Goal: Task Accomplishment & Management: Use online tool/utility

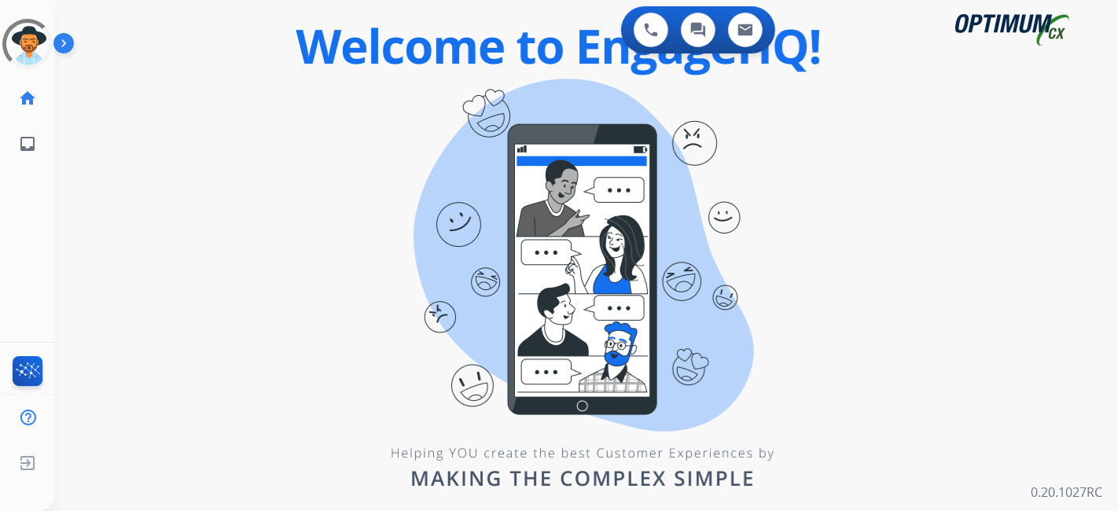
drag, startPoint x: 474, startPoint y: 171, endPoint x: 395, endPoint y: 137, distance: 86.6
click at [474, 171] on div "0 Voice Interactions 0 Chat Interactions 0 Email Interactions swap_horiz Break …" at bounding box center [586, 255] width 1063 height 511
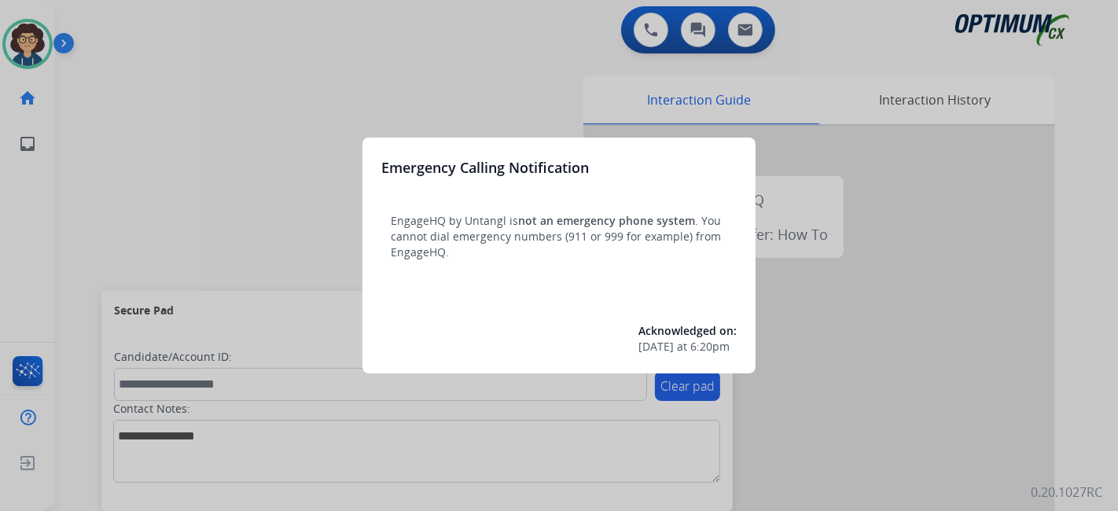
click at [120, 254] on div at bounding box center [559, 255] width 1118 height 511
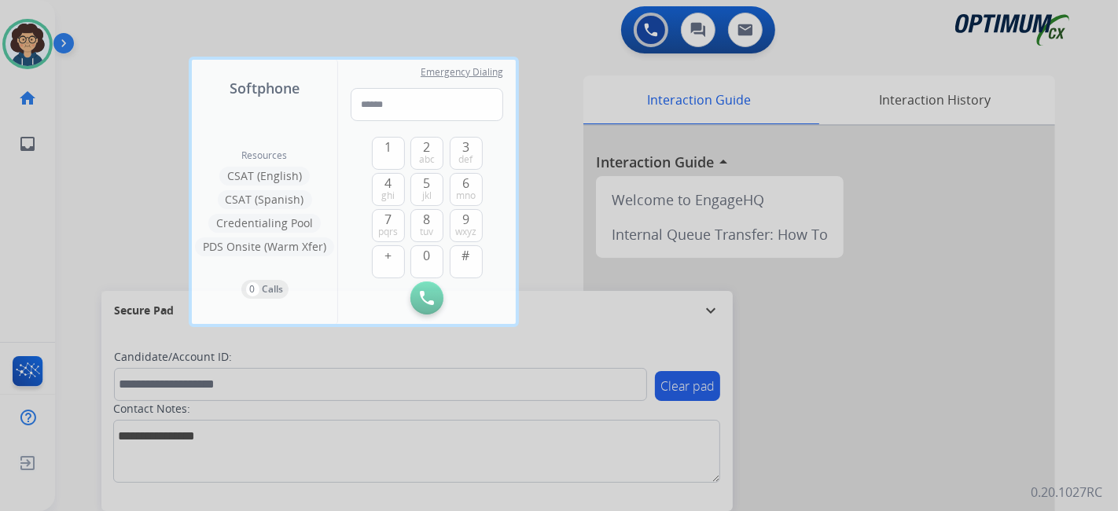
click at [109, 228] on div at bounding box center [559, 255] width 1118 height 511
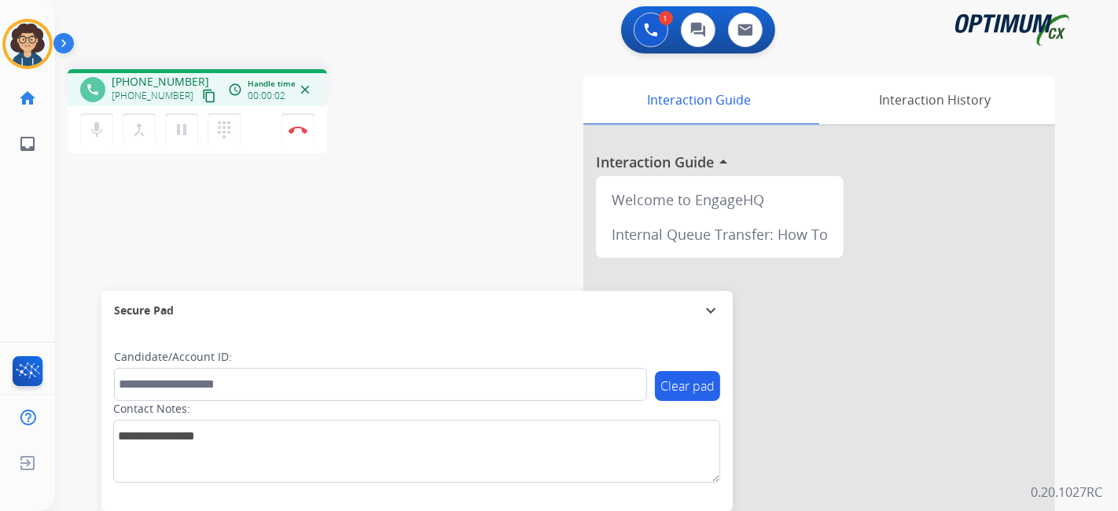
click at [202, 98] on mat-icon "content_copy" at bounding box center [209, 96] width 14 height 14
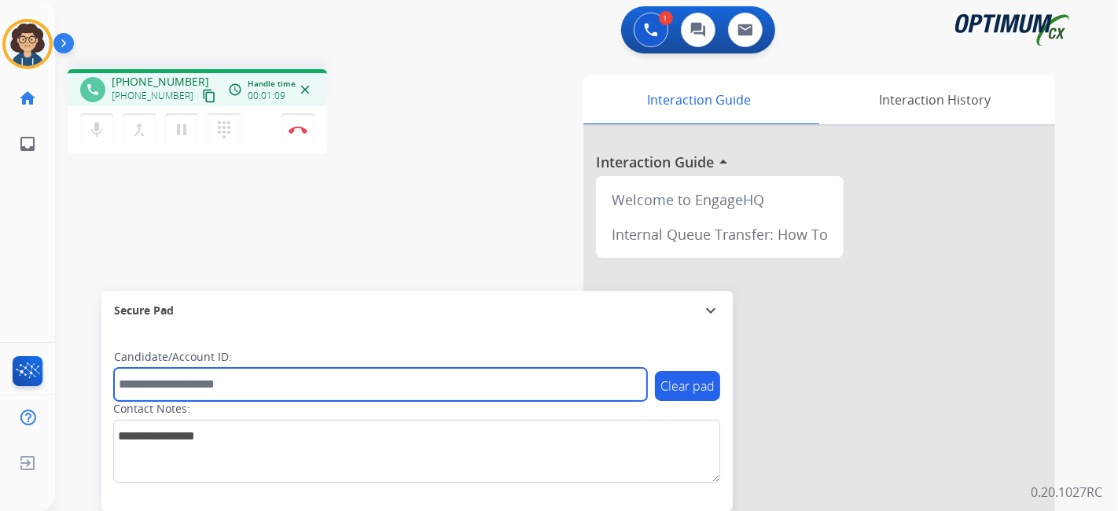
click at [226, 374] on input "text" at bounding box center [380, 384] width 533 height 33
paste input "*******"
type input "*******"
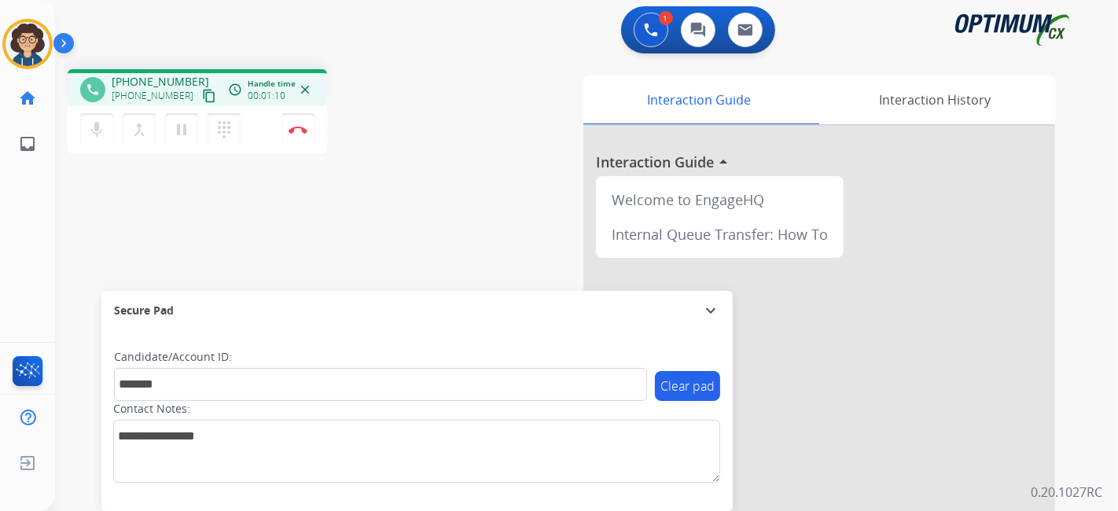
drag, startPoint x: 404, startPoint y: 228, endPoint x: 393, endPoint y: 5, distance: 223.6
click at [404, 223] on div "phone +12694142331 +12694142331 content_copy access_time Call metrics Queue 00:…" at bounding box center [567, 385] width 1025 height 656
click at [186, 132] on mat-icon "pause" at bounding box center [181, 129] width 19 height 19
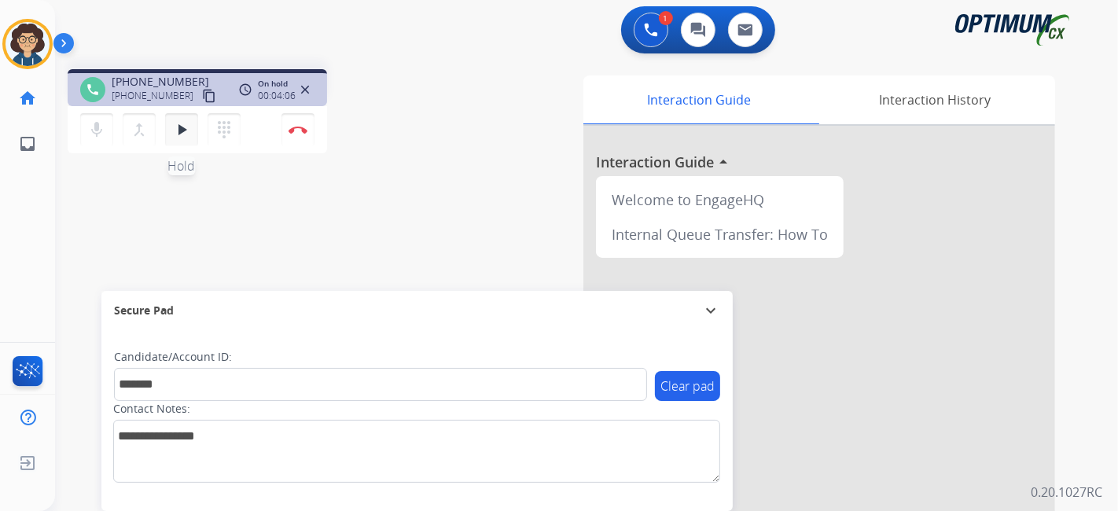
click at [183, 135] on mat-icon "play_arrow" at bounding box center [181, 129] width 19 height 19
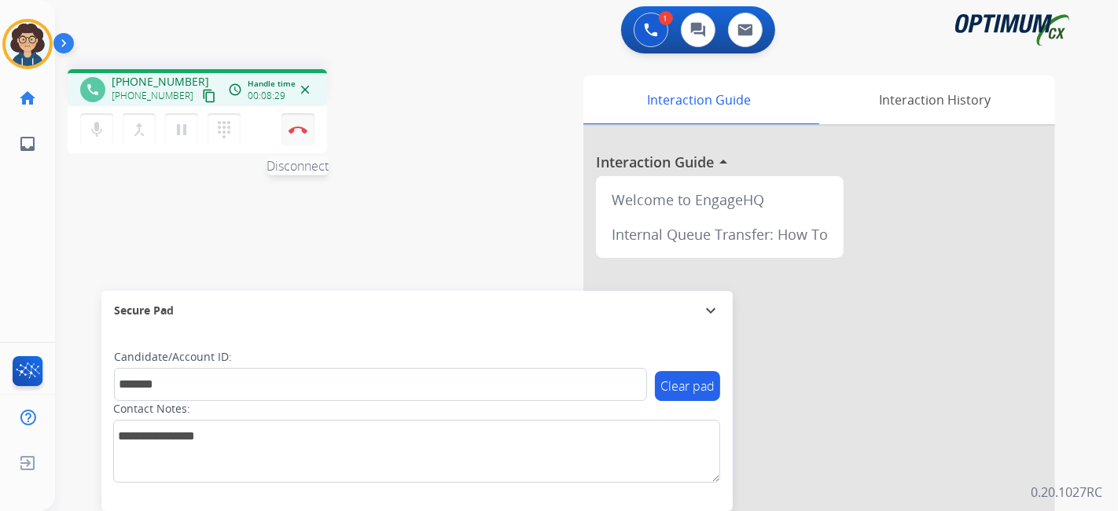
click at [300, 138] on button "Disconnect" at bounding box center [298, 129] width 33 height 33
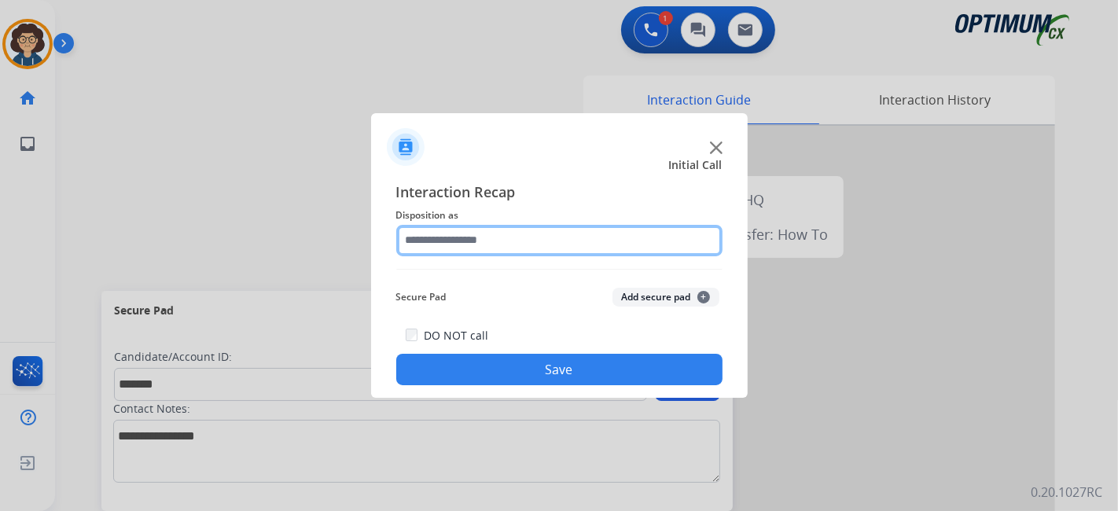
click at [597, 249] on input "text" at bounding box center [559, 240] width 326 height 31
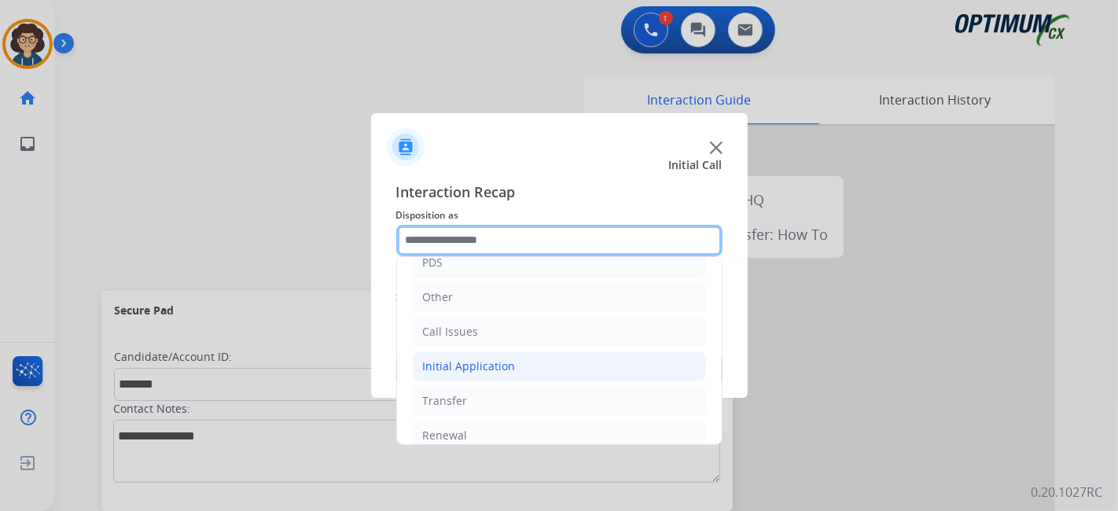
scroll to position [103, 0]
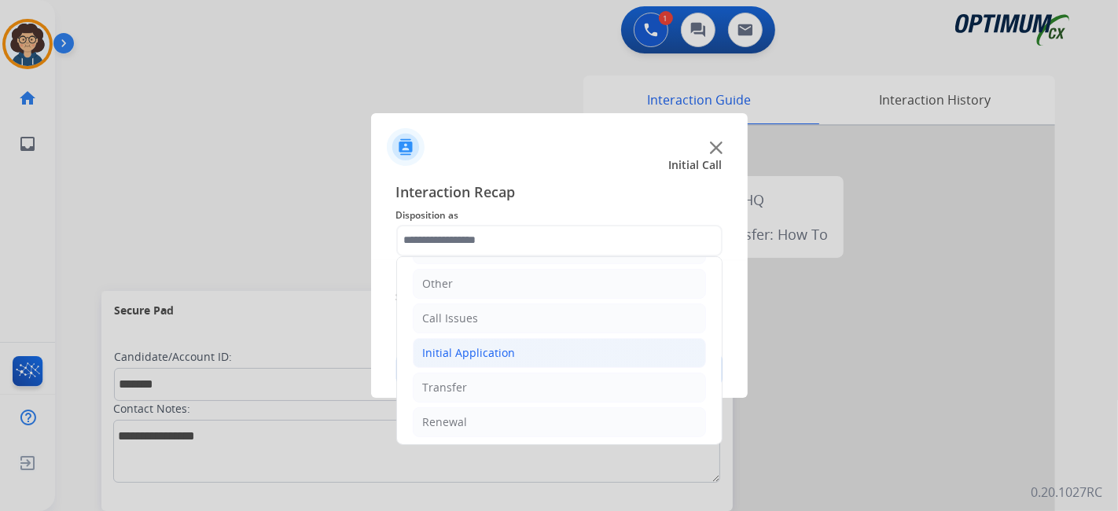
click at [546, 355] on li "Initial Application" at bounding box center [559, 353] width 293 height 30
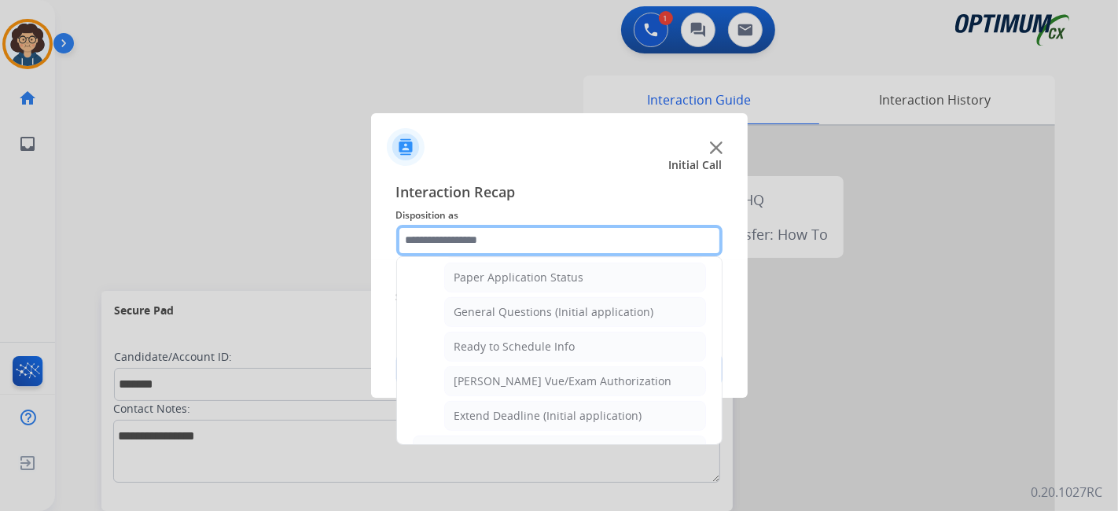
scroll to position [894, 0]
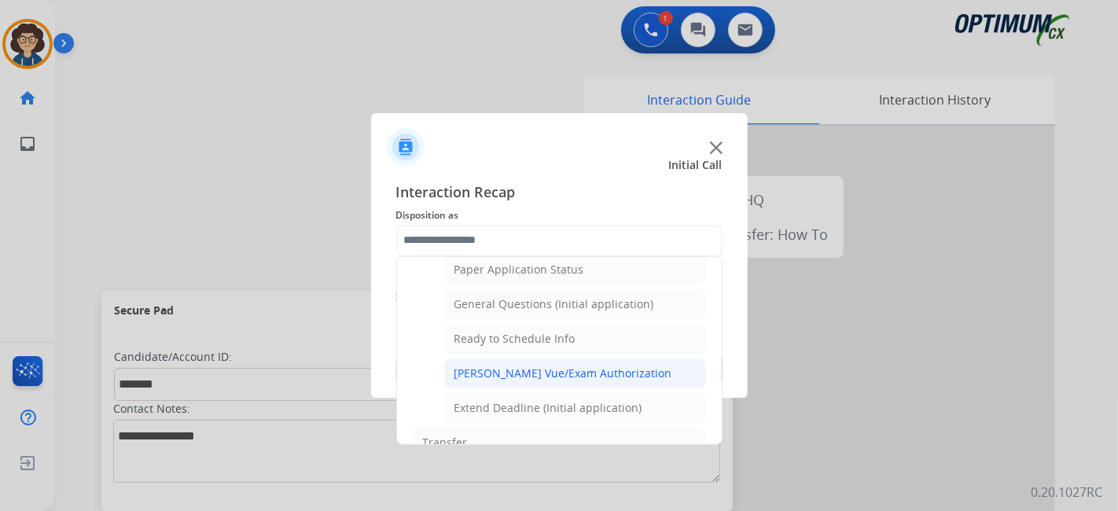
click at [644, 370] on li "Pearson Vue/Exam Authorization" at bounding box center [575, 374] width 262 height 30
type input "**********"
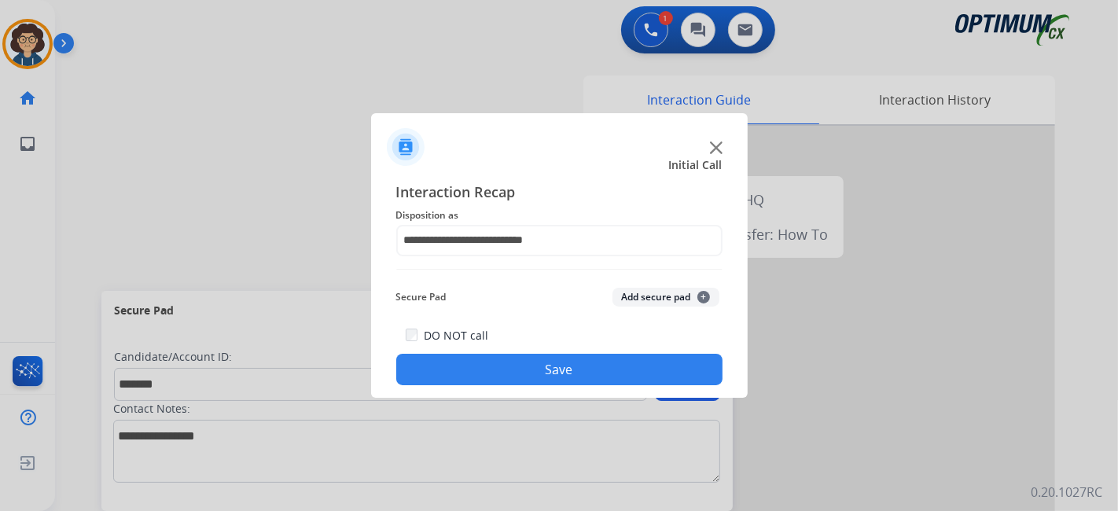
click at [666, 293] on button "Add secure pad +" at bounding box center [666, 297] width 107 height 19
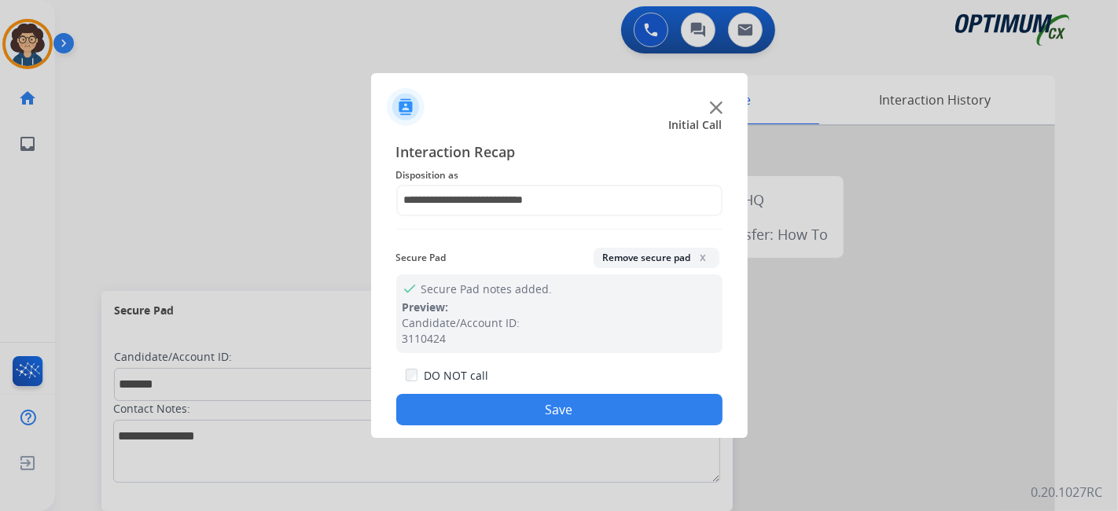
click at [589, 396] on button "Save" at bounding box center [559, 409] width 326 height 31
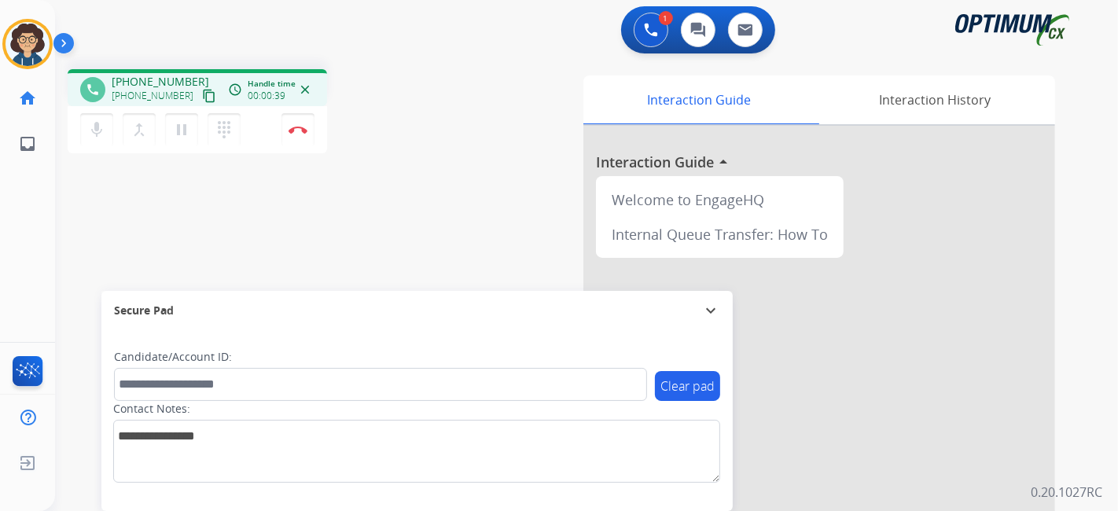
click at [202, 101] on mat-icon "content_copy" at bounding box center [209, 96] width 14 height 14
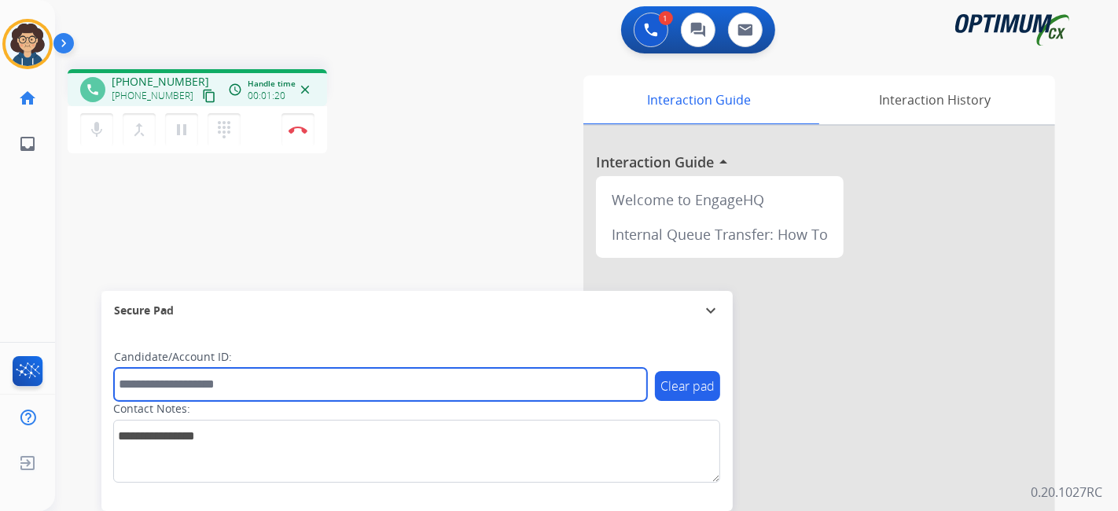
click at [278, 390] on input "text" at bounding box center [380, 384] width 533 height 33
paste input "*******"
type input "*******"
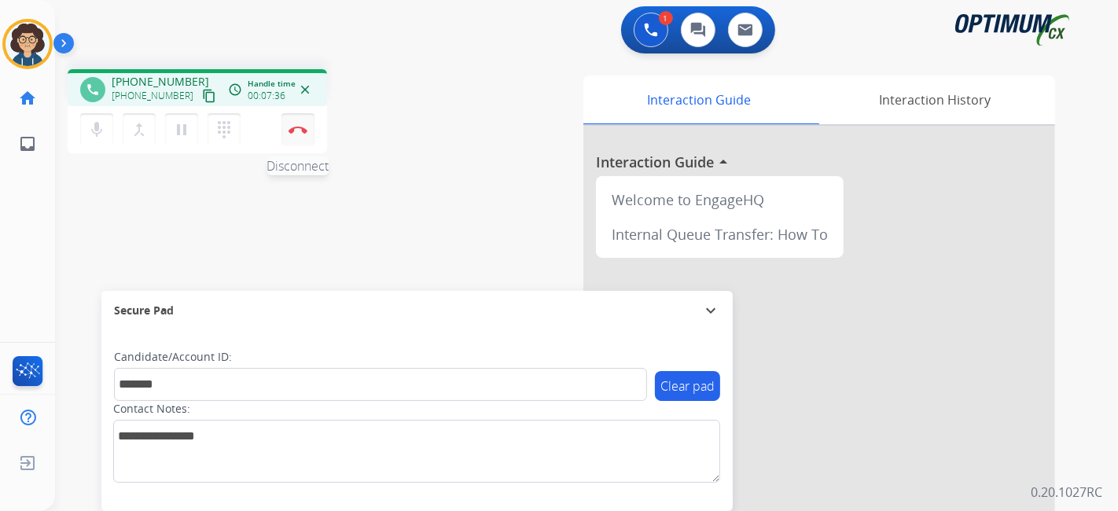
click at [312, 138] on button "Disconnect" at bounding box center [298, 129] width 33 height 33
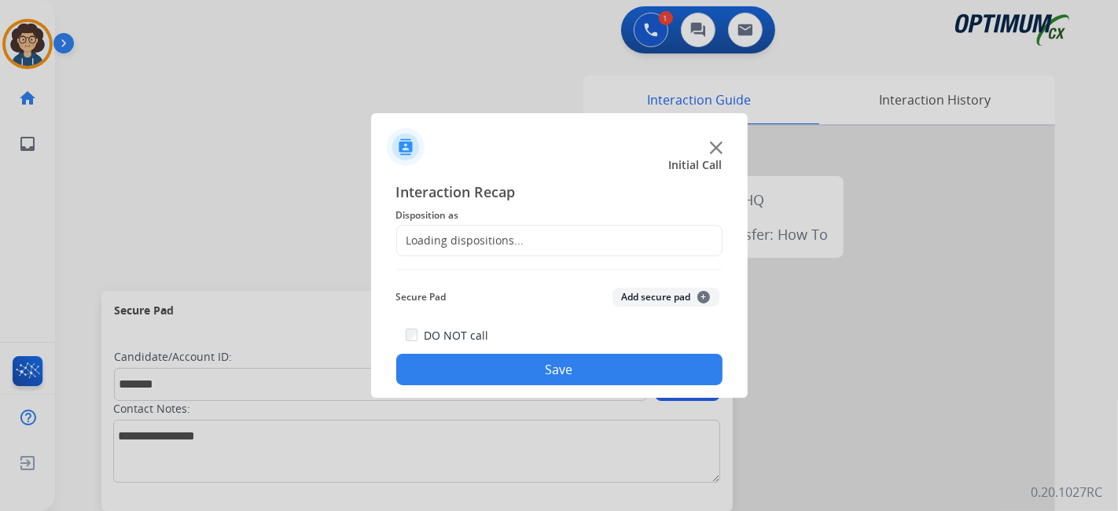
click at [560, 244] on div "Loading dispositions..." at bounding box center [559, 240] width 326 height 31
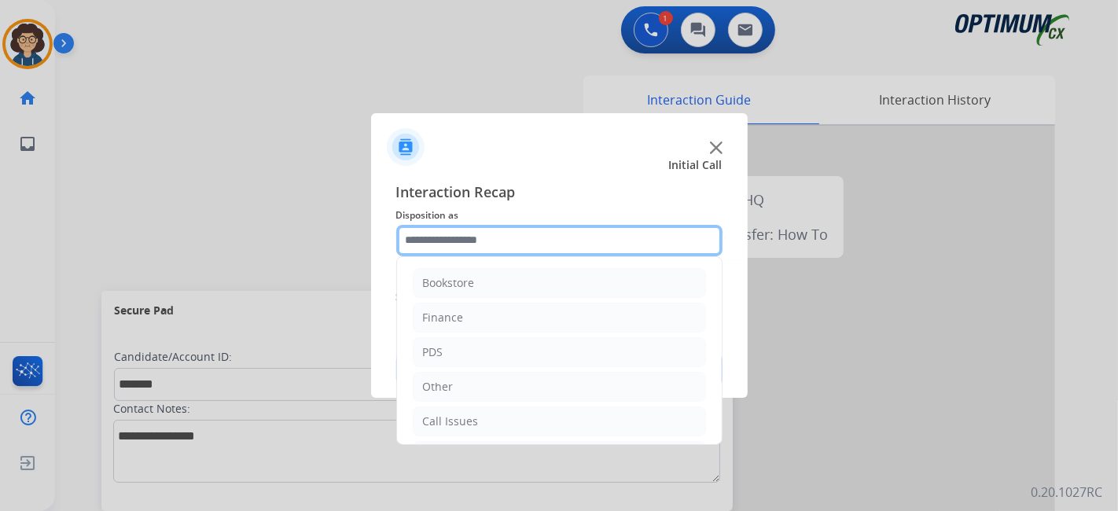
click at [561, 244] on input "text" at bounding box center [559, 240] width 326 height 31
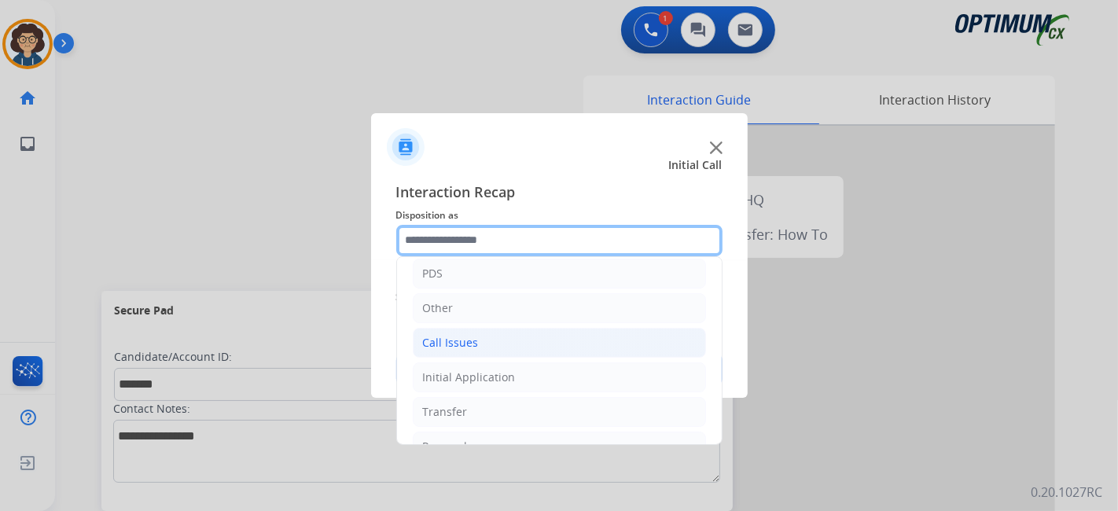
scroll to position [103, 0]
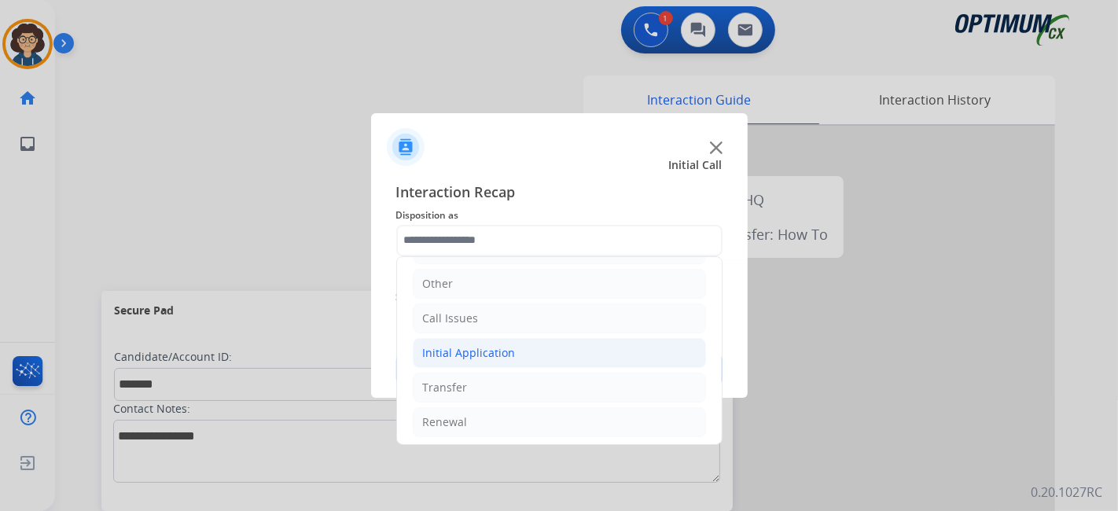
click at [523, 355] on li "Initial Application" at bounding box center [559, 353] width 293 height 30
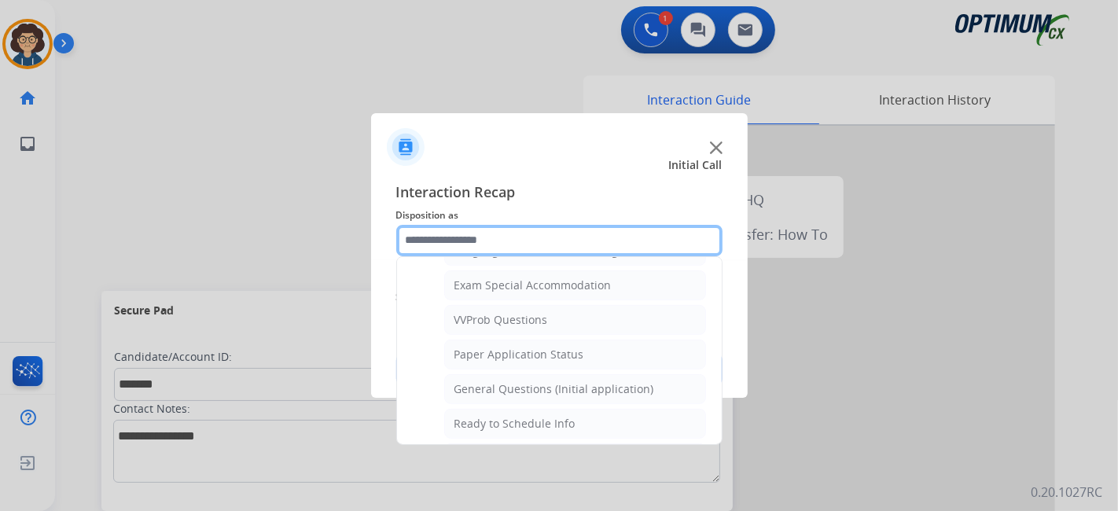
scroll to position [813, 0]
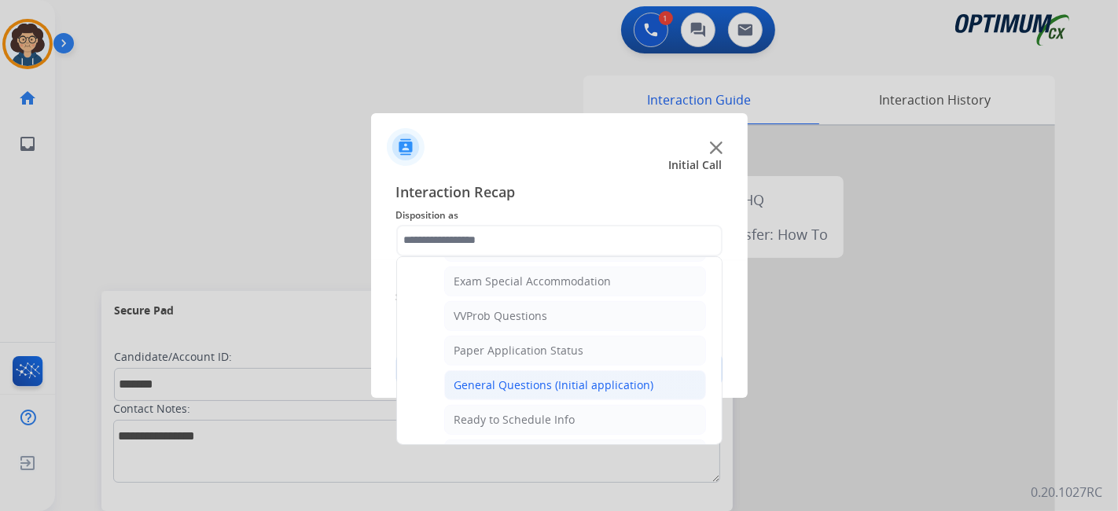
click at [631, 377] on div "General Questions (Initial application)" at bounding box center [555, 385] width 200 height 16
type input "**********"
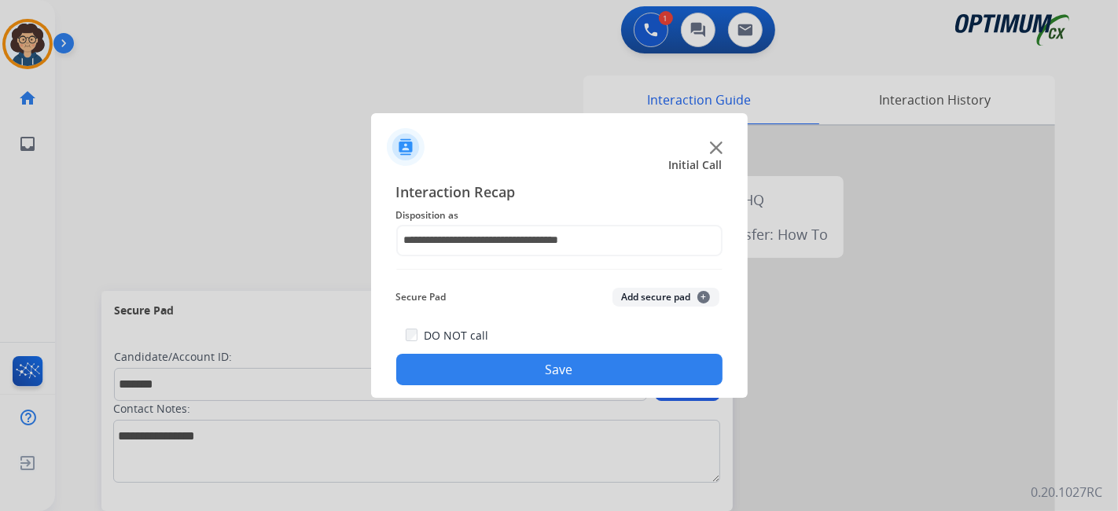
click at [659, 307] on div "Secure Pad Add secure pad +" at bounding box center [559, 297] width 326 height 31
click at [662, 297] on button "Add secure pad +" at bounding box center [666, 297] width 107 height 19
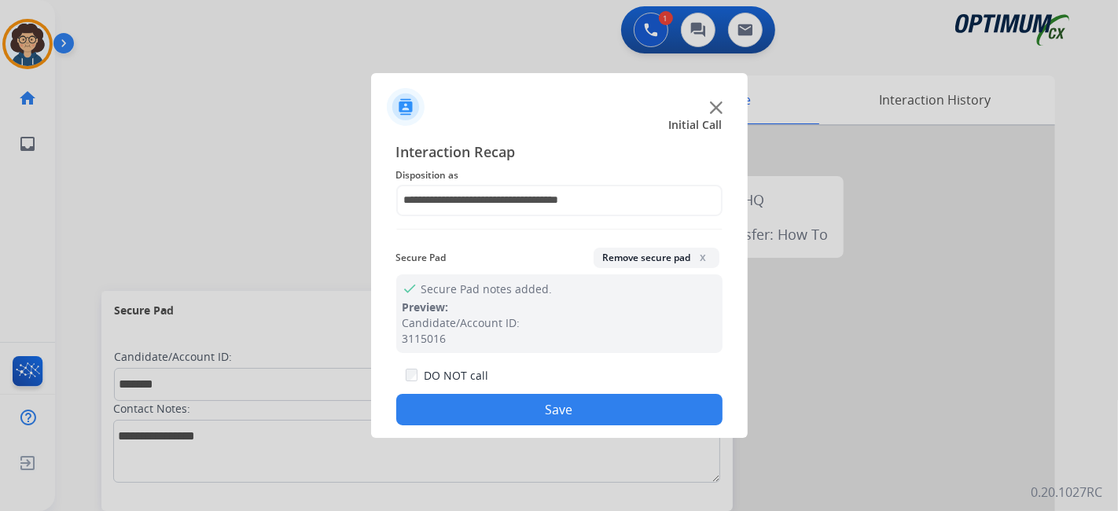
click at [613, 399] on button "Save" at bounding box center [559, 409] width 326 height 31
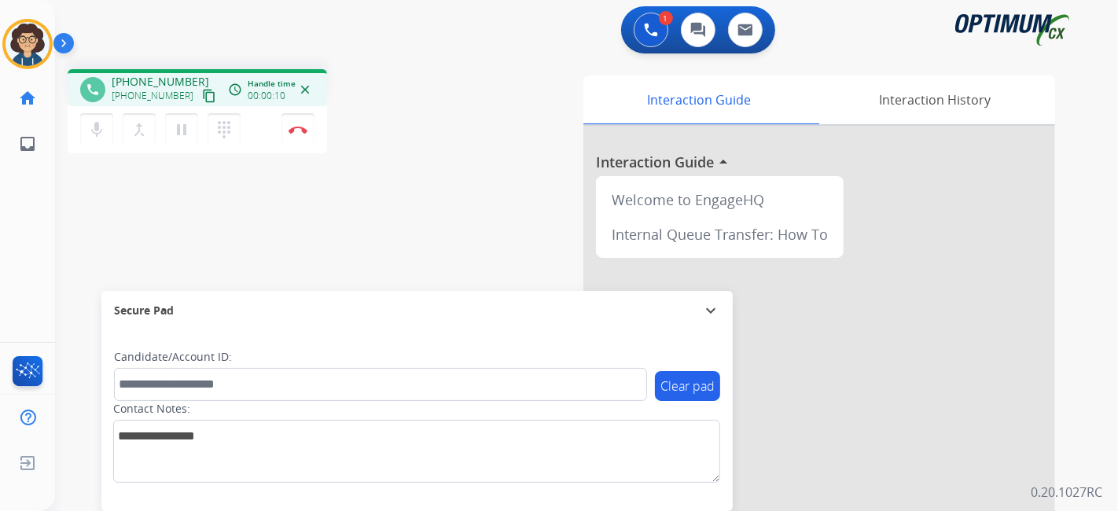
click at [202, 93] on mat-icon "content_copy" at bounding box center [209, 96] width 14 height 14
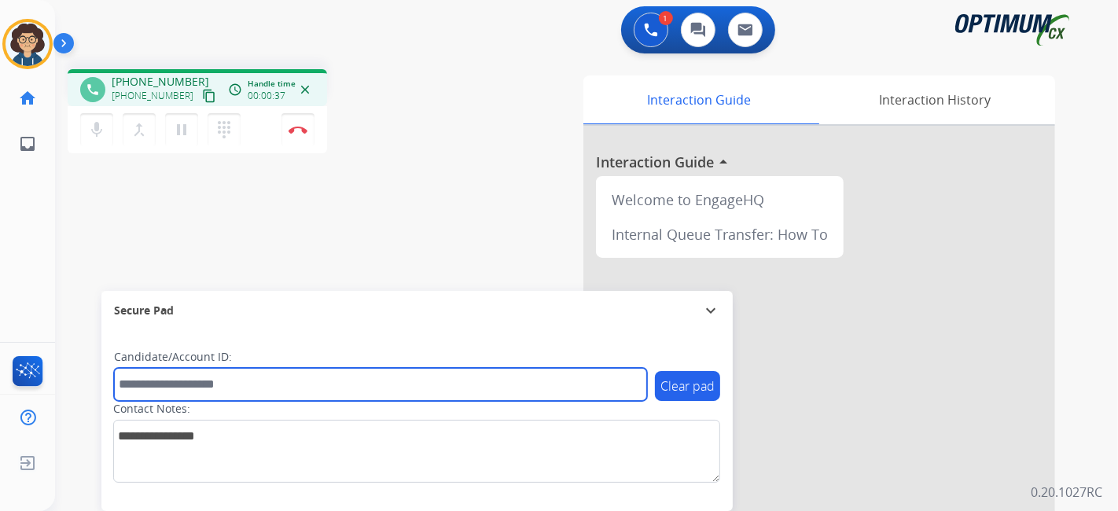
click at [359, 371] on input "text" at bounding box center [380, 384] width 533 height 33
paste input "*******"
type input "*******"
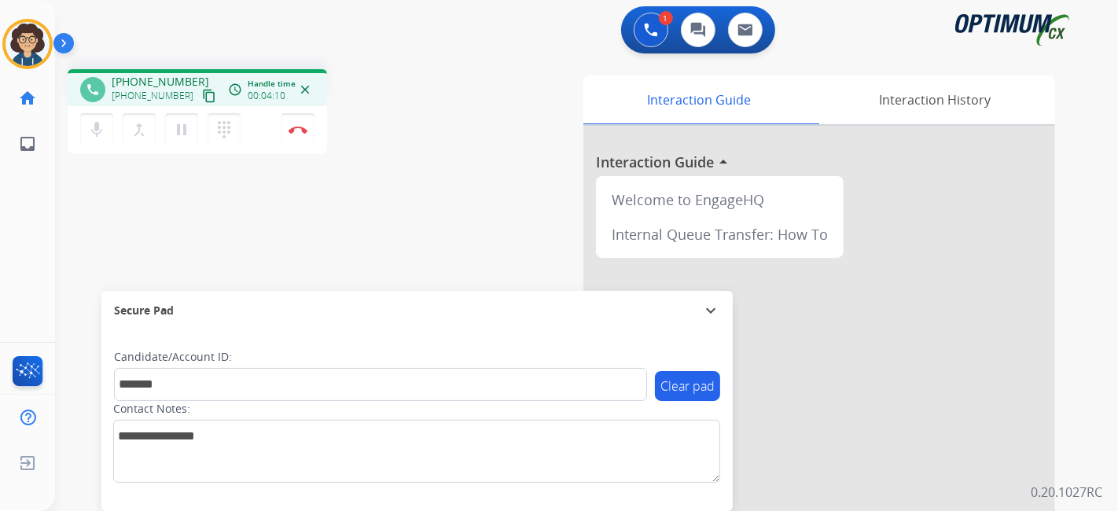
click at [457, 236] on div "phone +17874139420 +17874139420 content_copy access_time Call metrics Queue 00:…" at bounding box center [567, 385] width 1025 height 656
click at [290, 134] on button "Disconnect" at bounding box center [298, 129] width 33 height 33
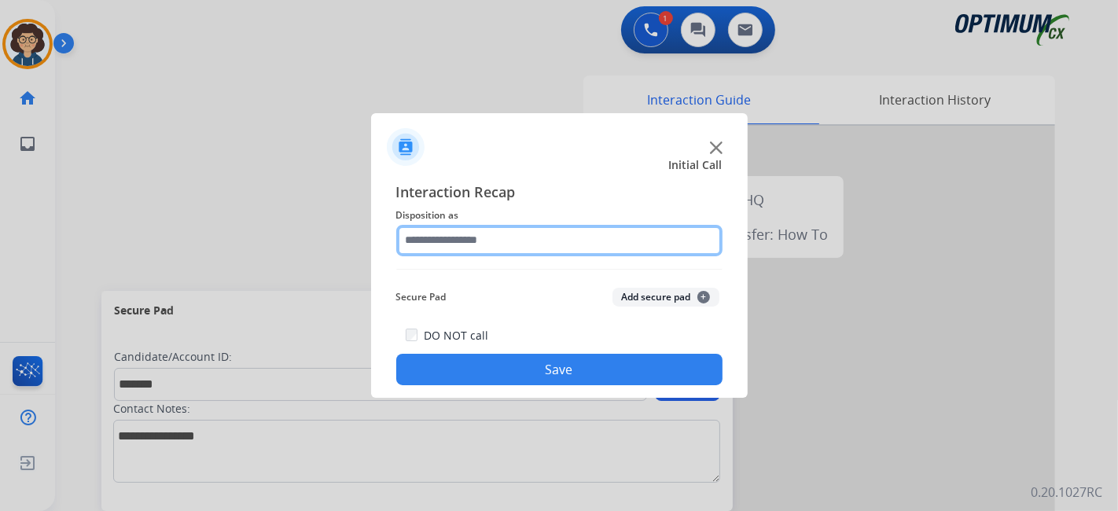
click at [541, 237] on input "text" at bounding box center [559, 240] width 326 height 31
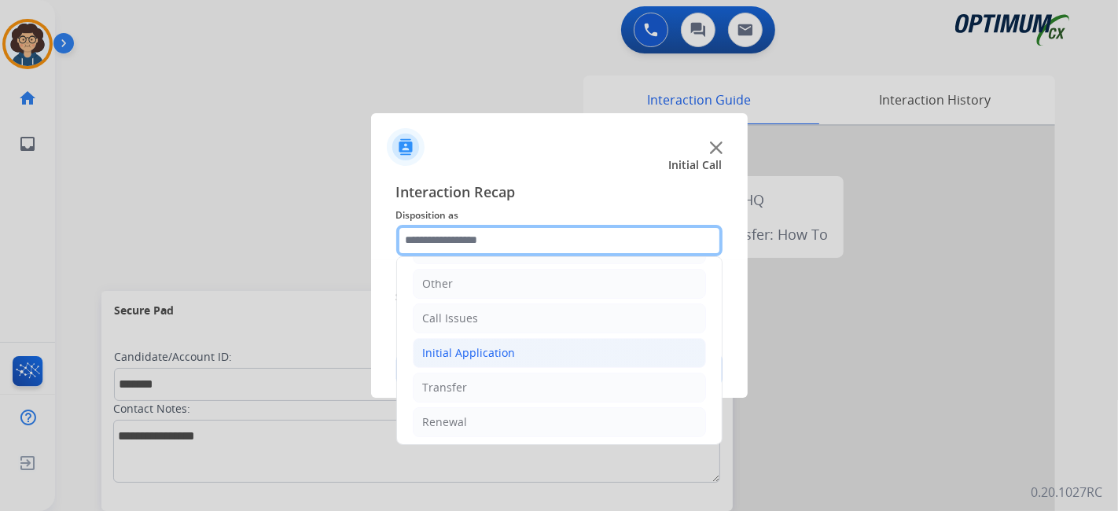
scroll to position [0, 0]
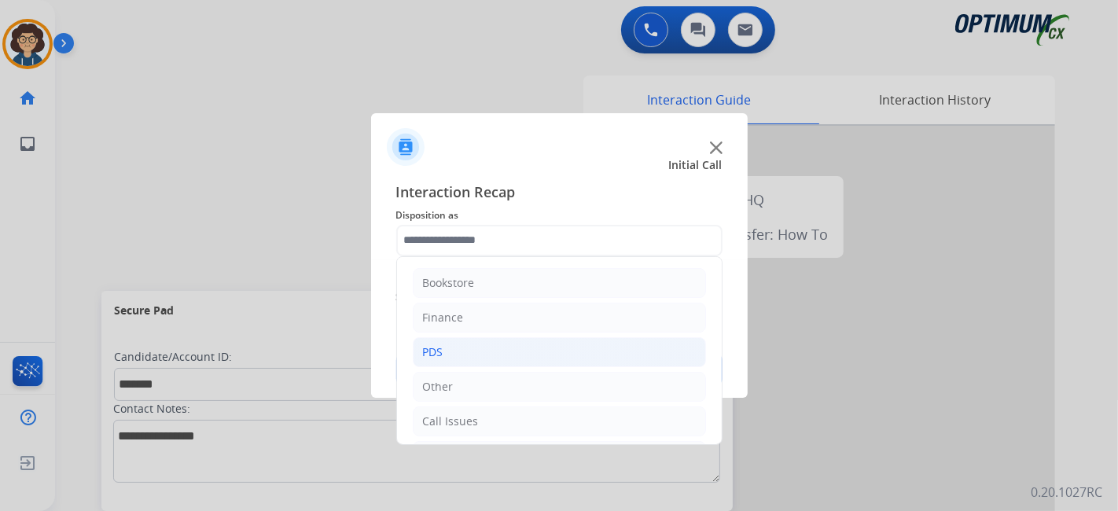
click at [483, 355] on li "PDS" at bounding box center [559, 352] width 293 height 30
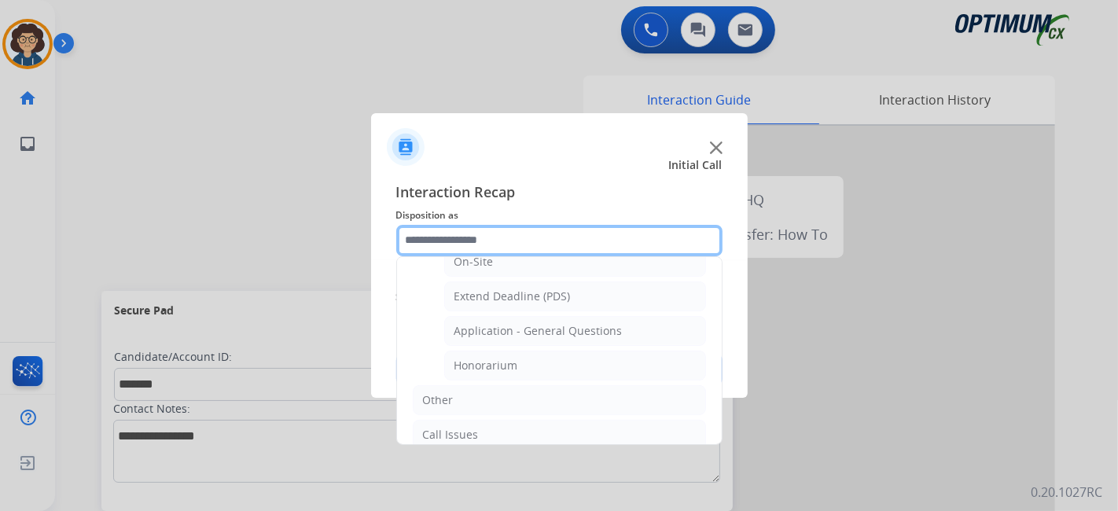
scroll to position [438, 0]
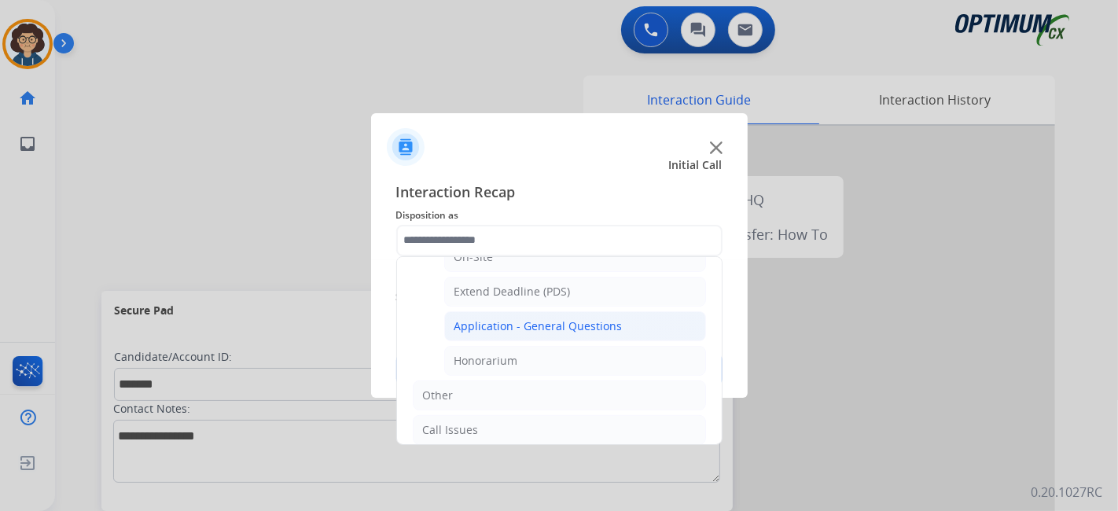
click at [601, 324] on div "Application - General Questions" at bounding box center [539, 326] width 168 height 16
type input "**********"
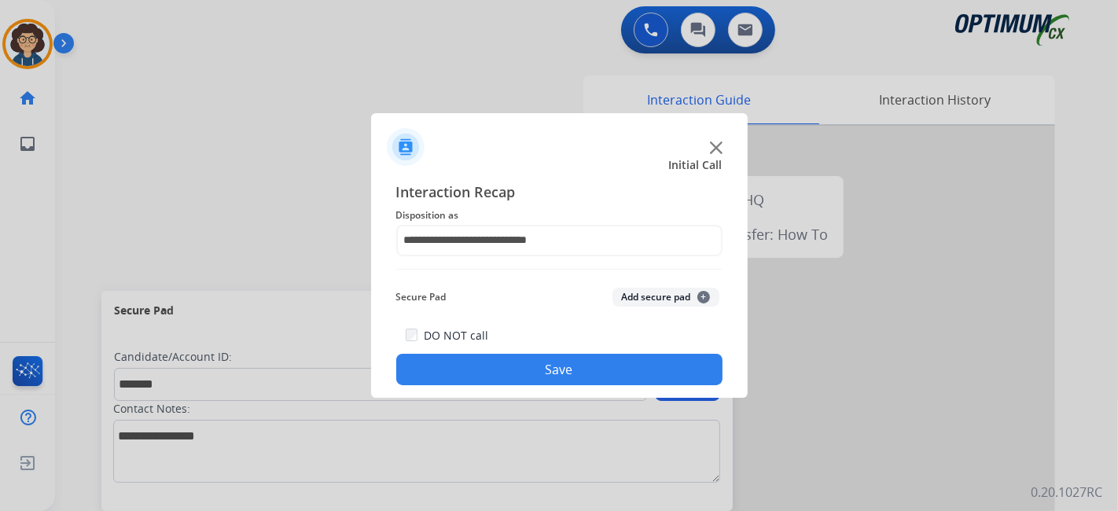
click at [636, 301] on button "Add secure pad +" at bounding box center [666, 297] width 107 height 19
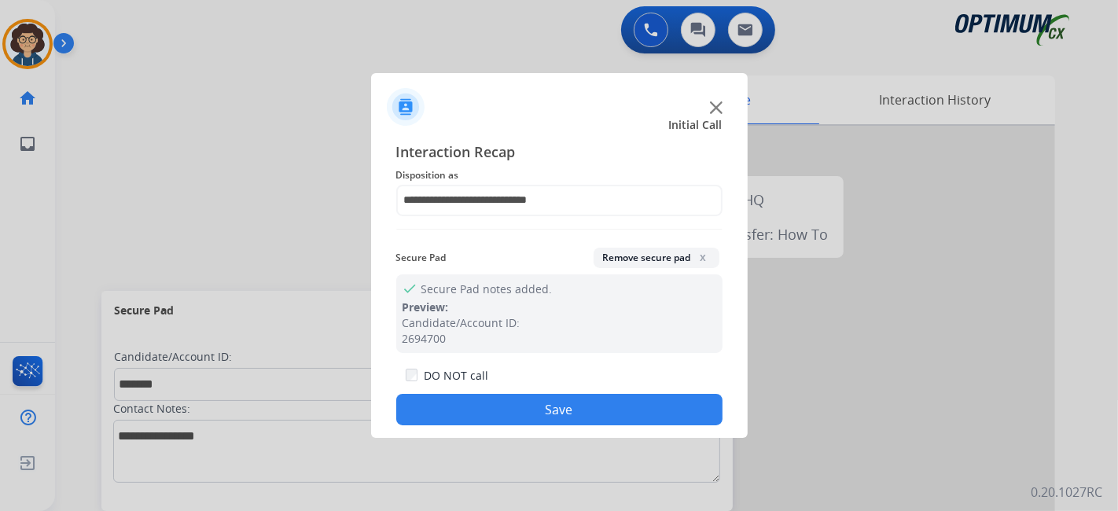
click at [577, 400] on button "Save" at bounding box center [559, 409] width 326 height 31
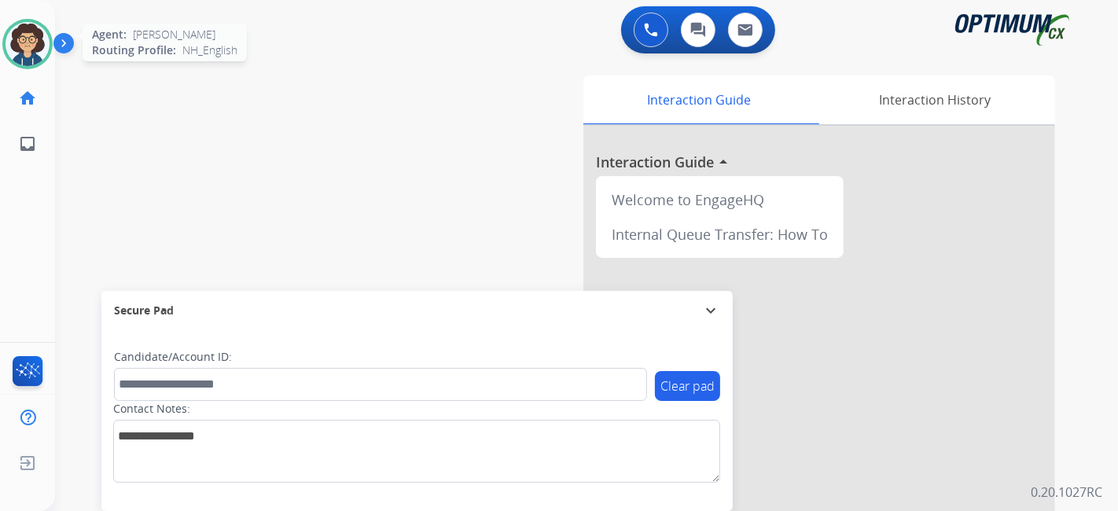
click at [15, 50] on img at bounding box center [28, 44] width 44 height 44
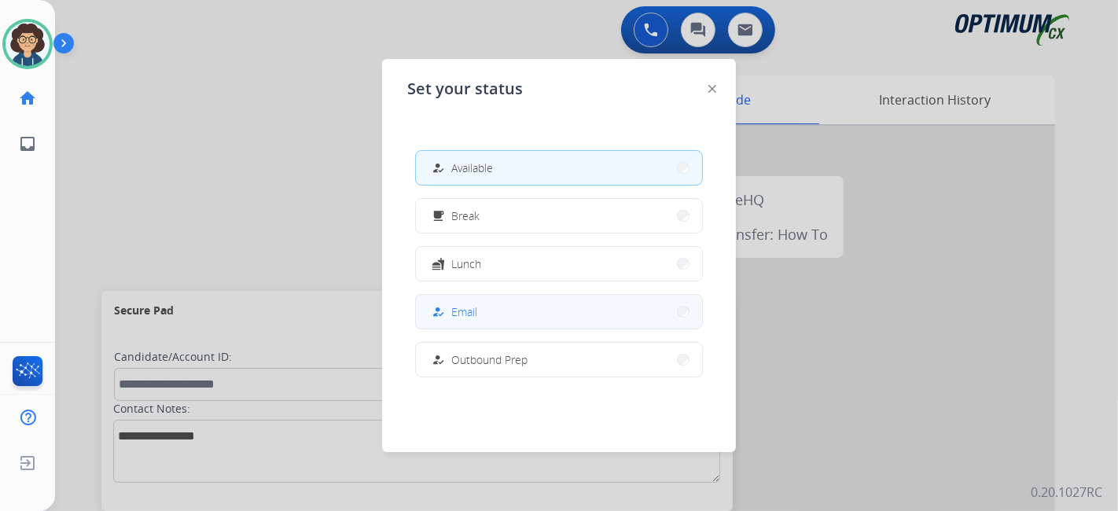
click at [494, 322] on button "how_to_reg Email" at bounding box center [559, 312] width 286 height 34
